Goal: Use online tool/utility: Utilize a website feature to perform a specific function

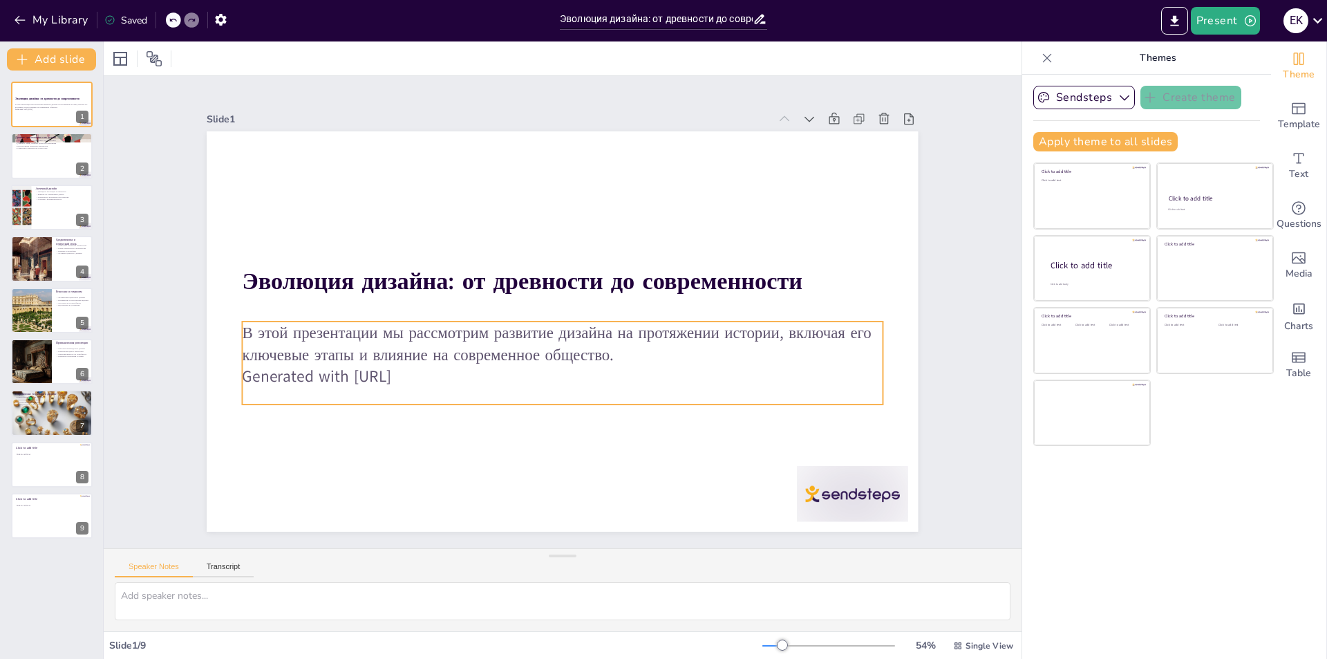
click at [519, 348] on p "В этой презентации мы рассмотрим развитие дизайна на протяжении истории, включа…" at bounding box center [563, 343] width 640 height 44
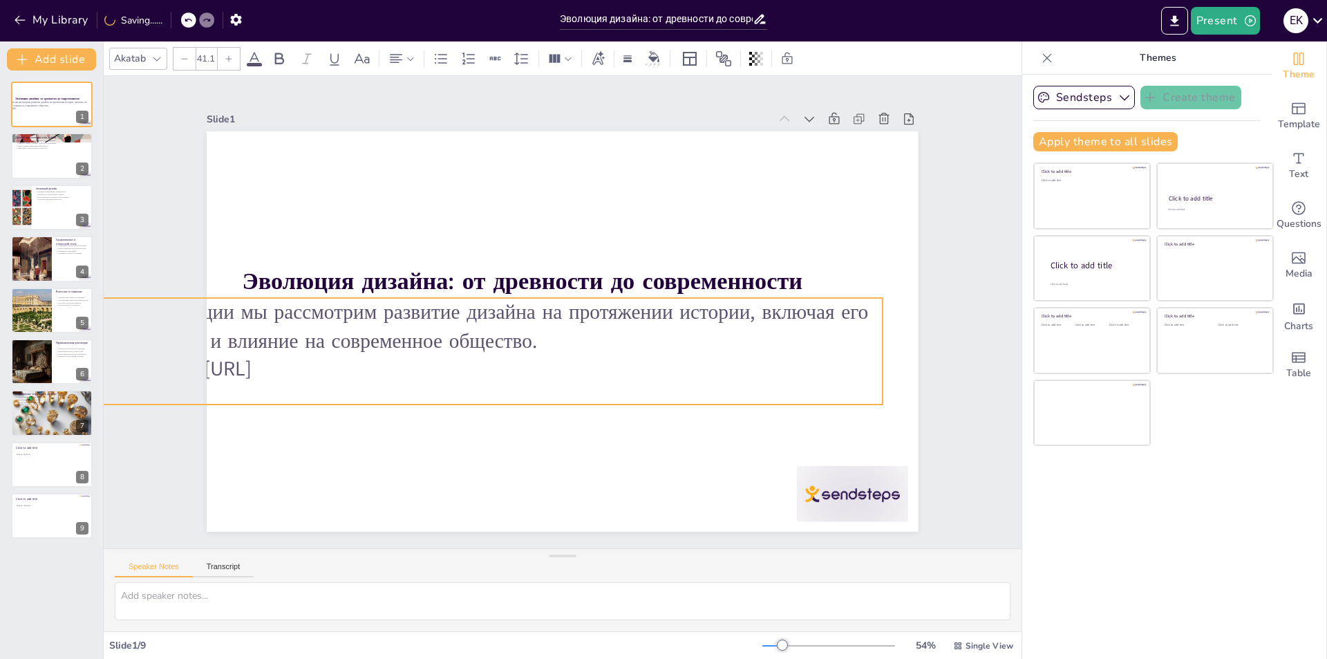
type input "40.8"
drag, startPoint x: 232, startPoint y: 314, endPoint x: 203, endPoint y: 291, distance: 36.9
click at [207, 291] on div "Эволюция дизайна: от древности до современности В этой презентации мы рассмотри…" at bounding box center [562, 331] width 711 height 400
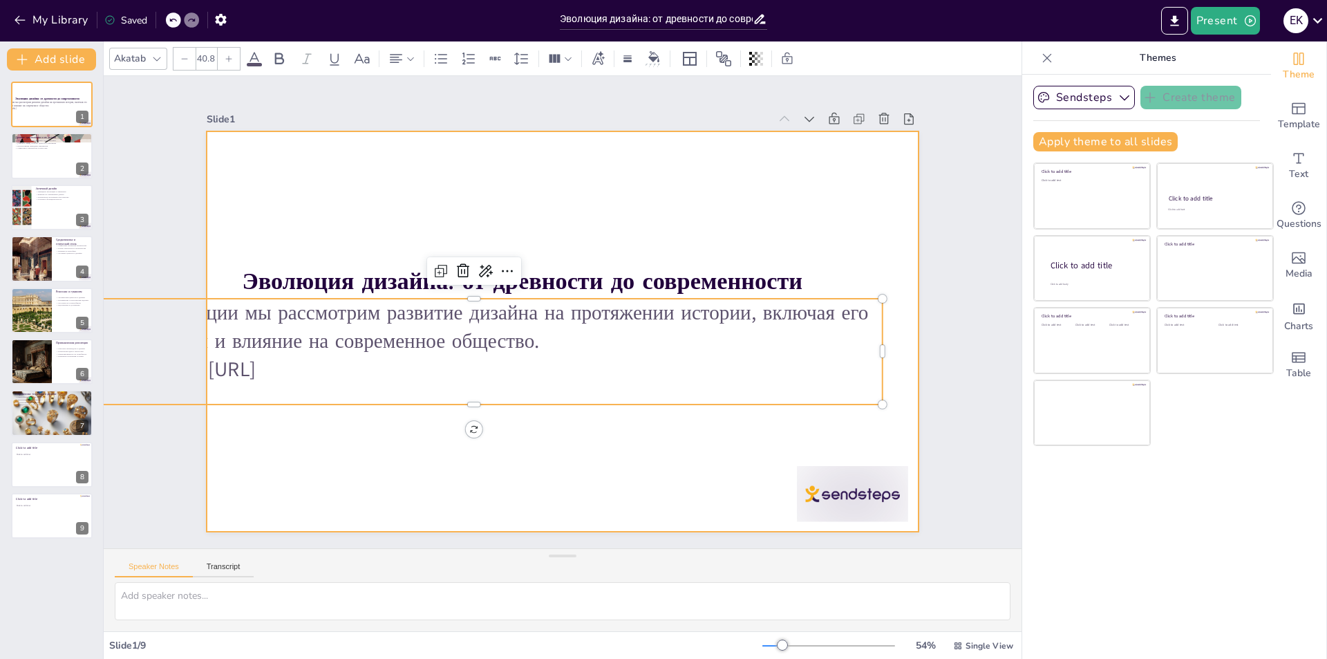
click at [545, 490] on div at bounding box center [562, 331] width 711 height 400
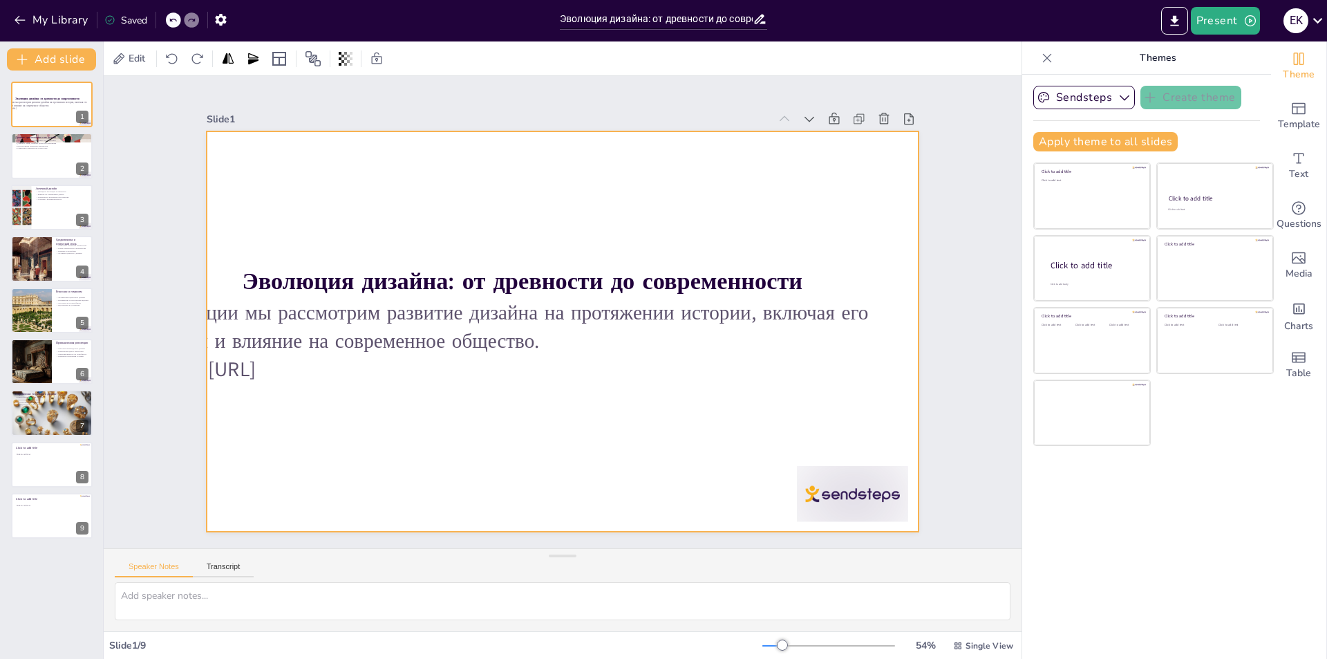
click at [545, 490] on div at bounding box center [562, 331] width 711 height 400
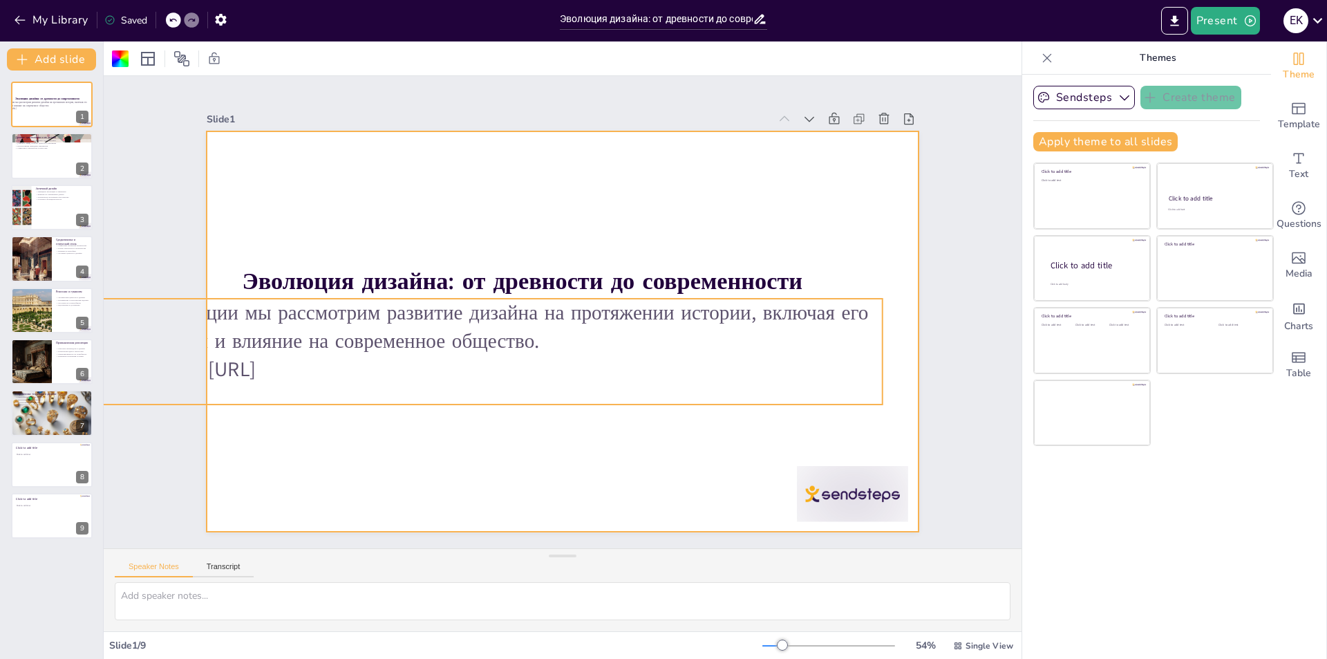
click at [472, 318] on p "В этой презентации мы рассмотрим развитие дизайна на протяжении истории, включа…" at bounding box center [474, 327] width 817 height 57
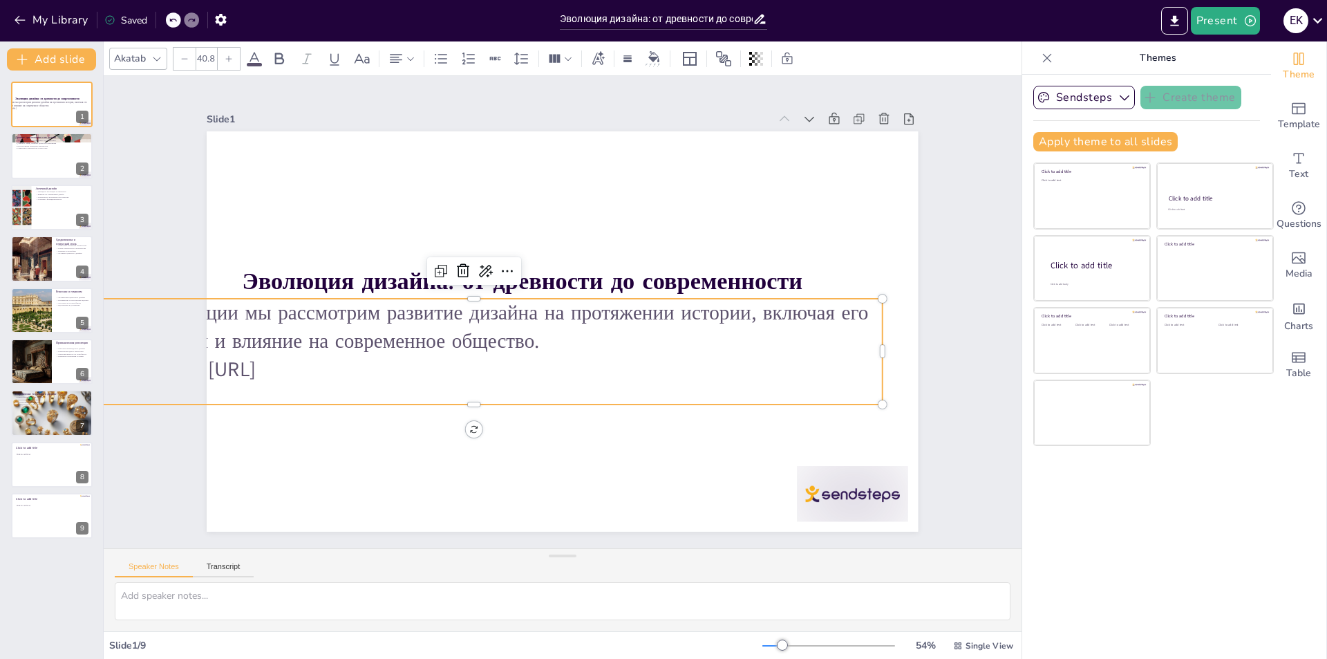
click at [472, 318] on p "В этой презентации мы рассмотрим развитие дизайна на протяжении истории, включа…" at bounding box center [474, 327] width 817 height 57
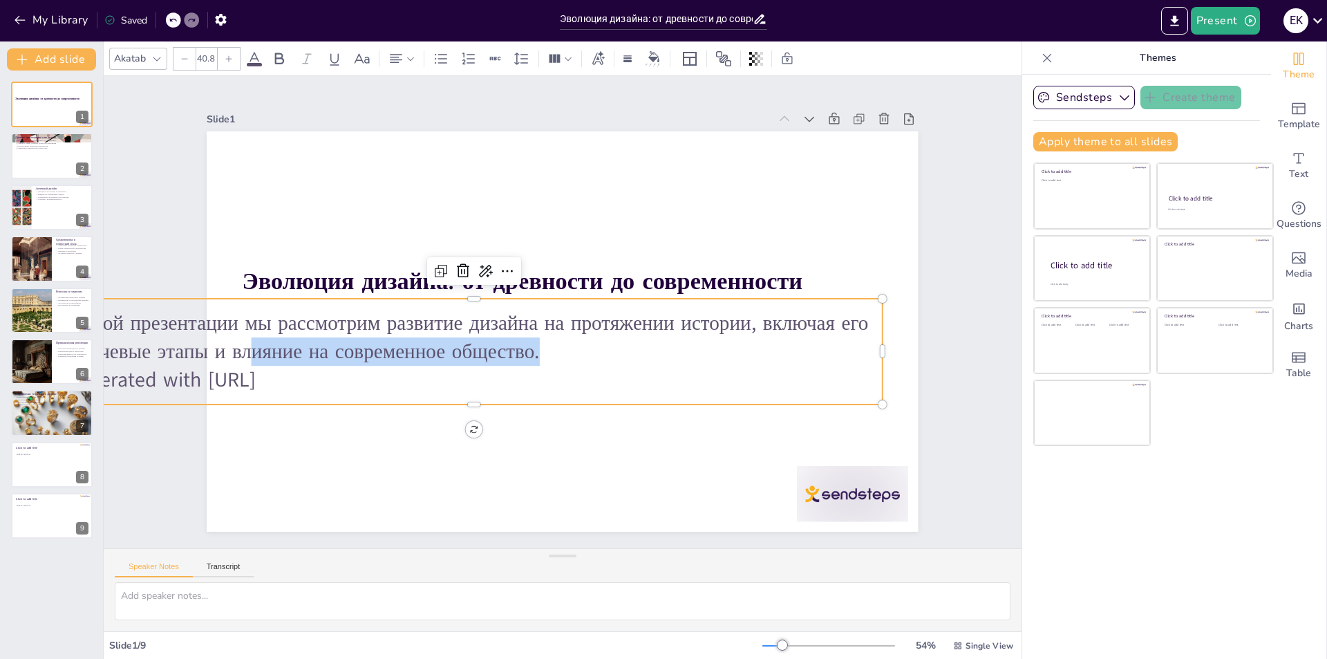
drag, startPoint x: 244, startPoint y: 353, endPoint x: 568, endPoint y: 359, distance: 323.6
click at [568, 359] on p "В этой презентации мы рассмотрим развитие дизайна на протяжении истории, включа…" at bounding box center [474, 337] width 817 height 57
drag, startPoint x: 466, startPoint y: 399, endPoint x: 561, endPoint y: 400, distance: 94.7
click at [561, 404] on div at bounding box center [474, 409] width 817 height 11
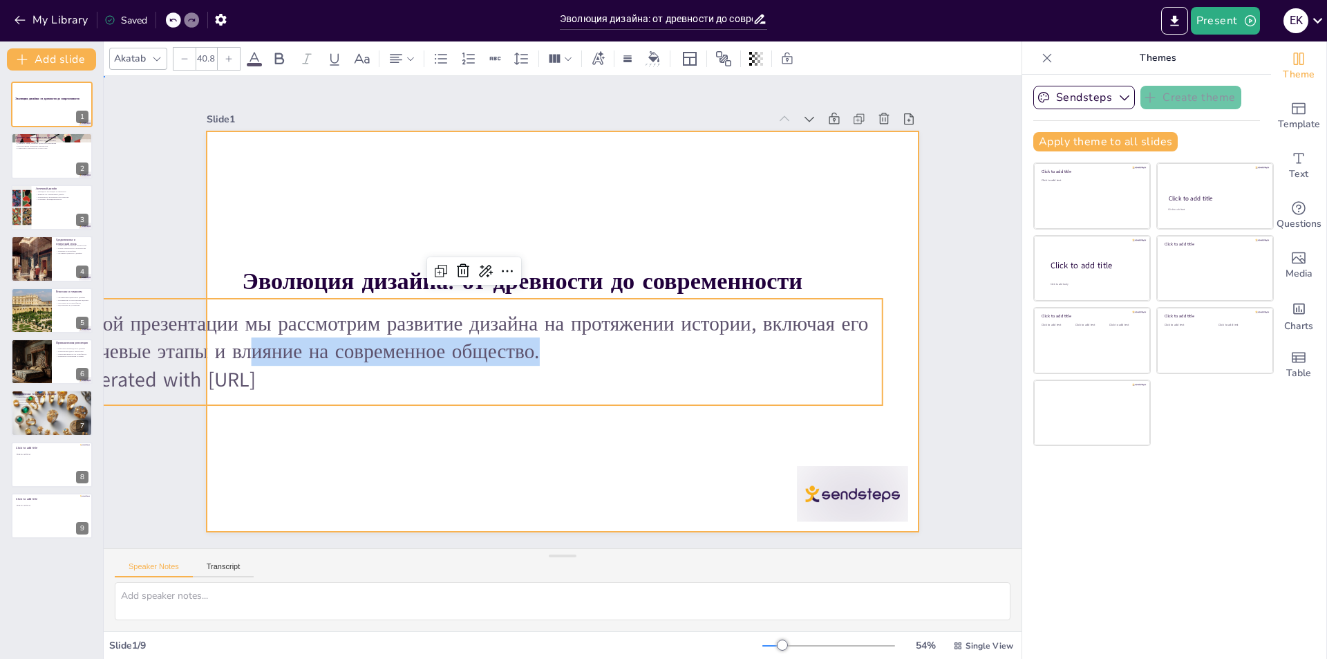
click at [415, 184] on div at bounding box center [562, 331] width 711 height 400
